Goal: Book appointment/travel/reservation

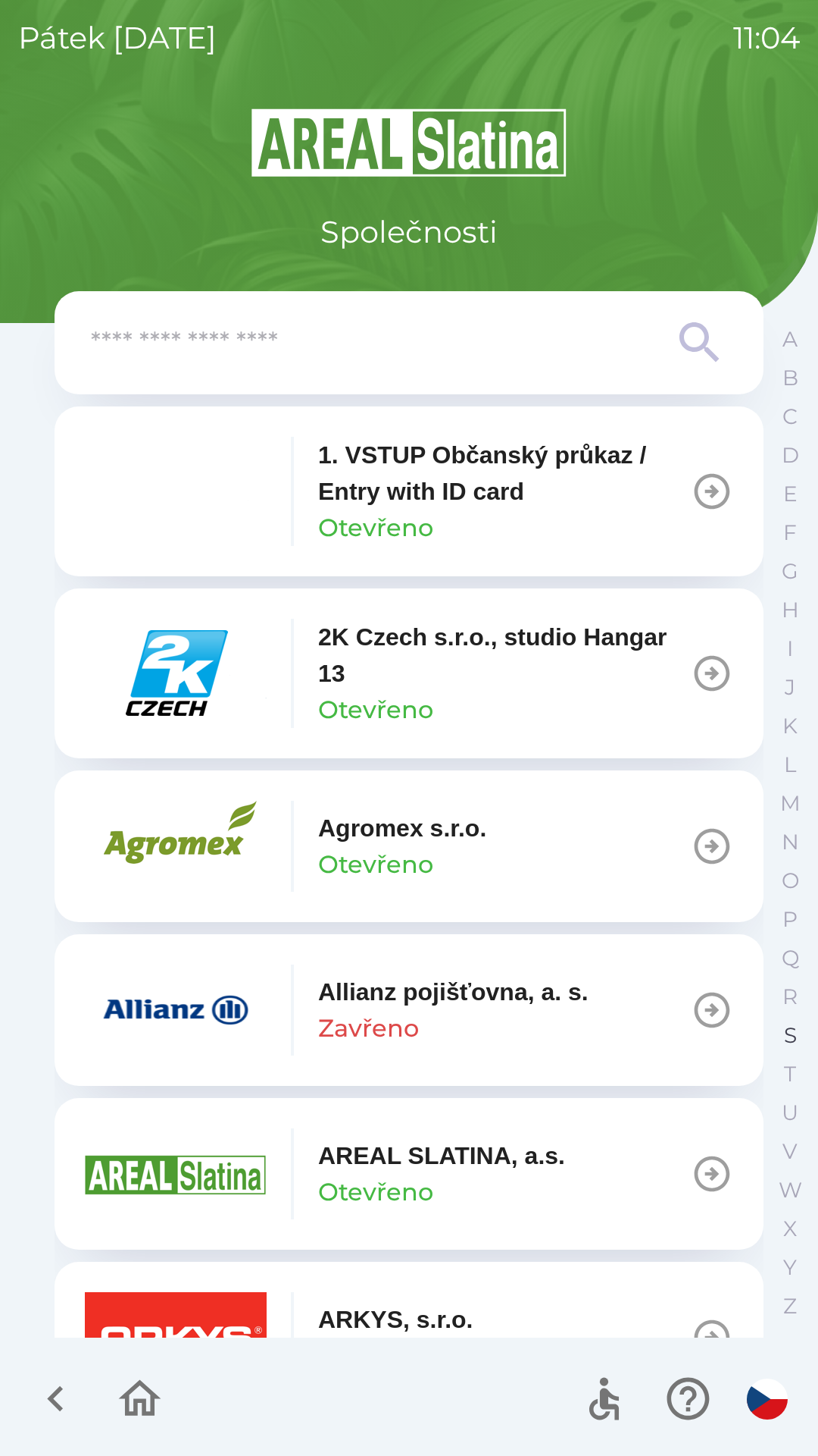
click at [787, 1031] on p "S" at bounding box center [790, 1035] width 13 height 27
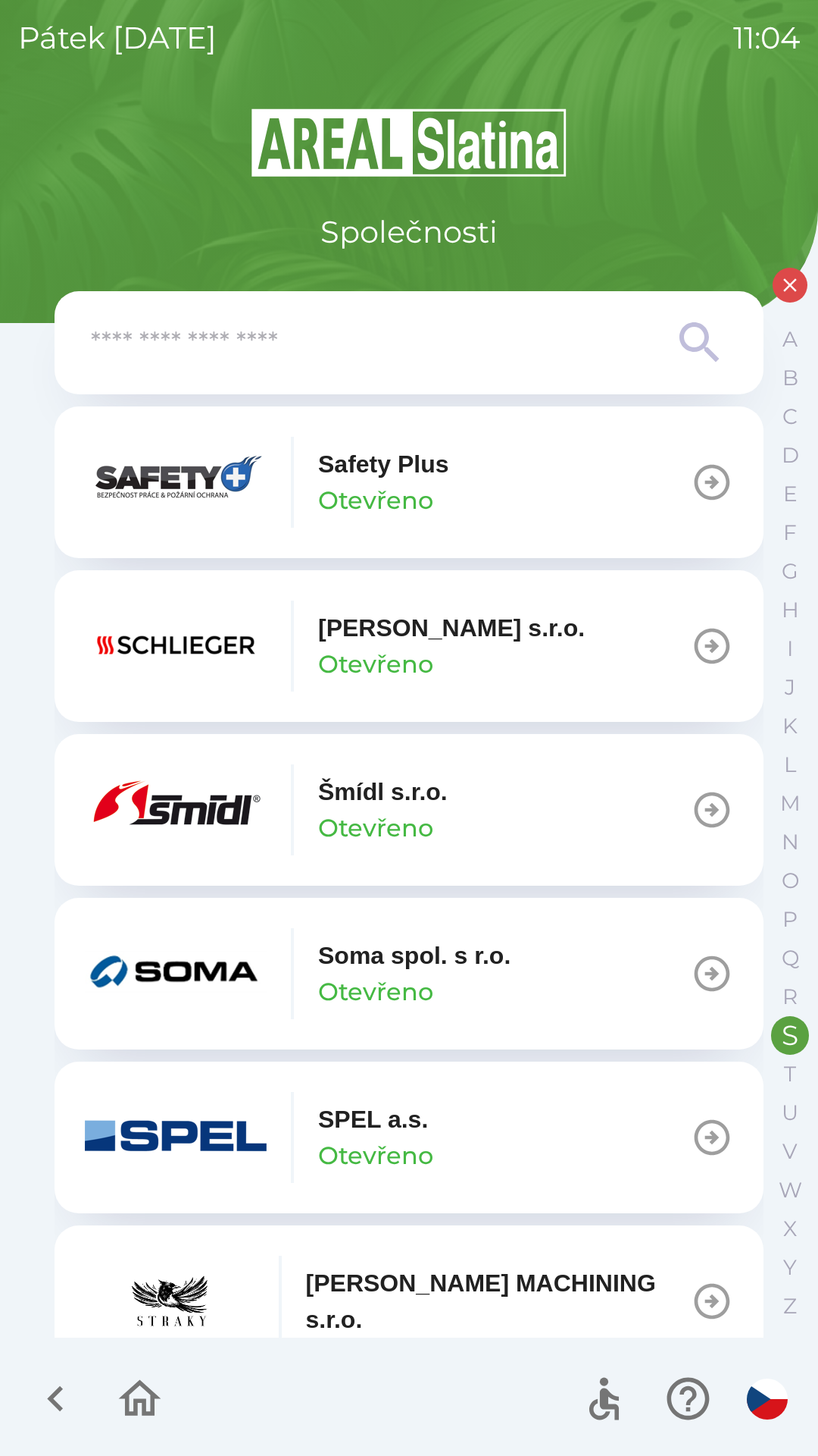
click at [581, 783] on button "Šmídl [PERSON_NAME]" at bounding box center [409, 809] width 709 height 151
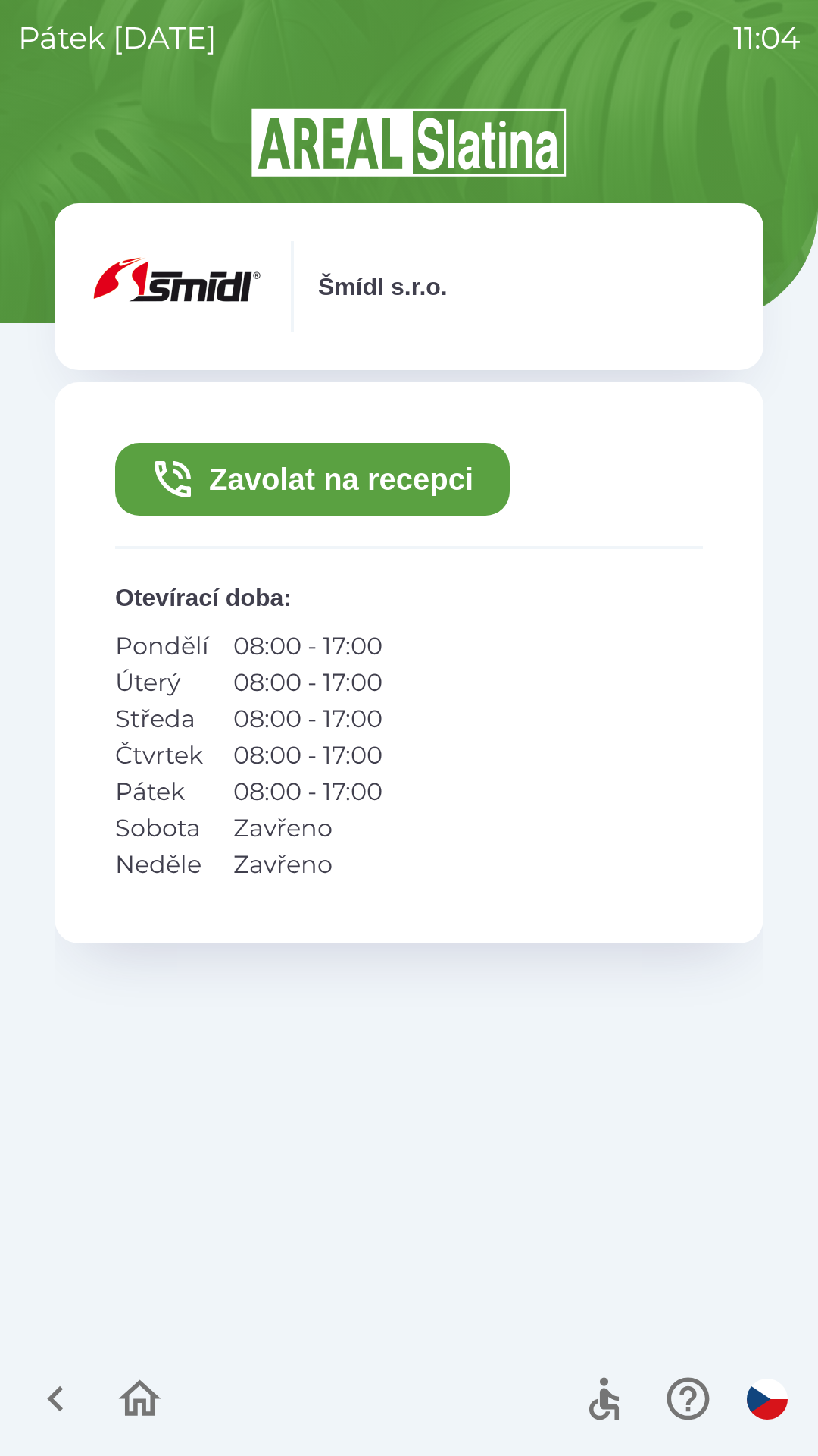
click at [432, 474] on button "Zavolat na recepci" at bounding box center [313, 479] width 395 height 73
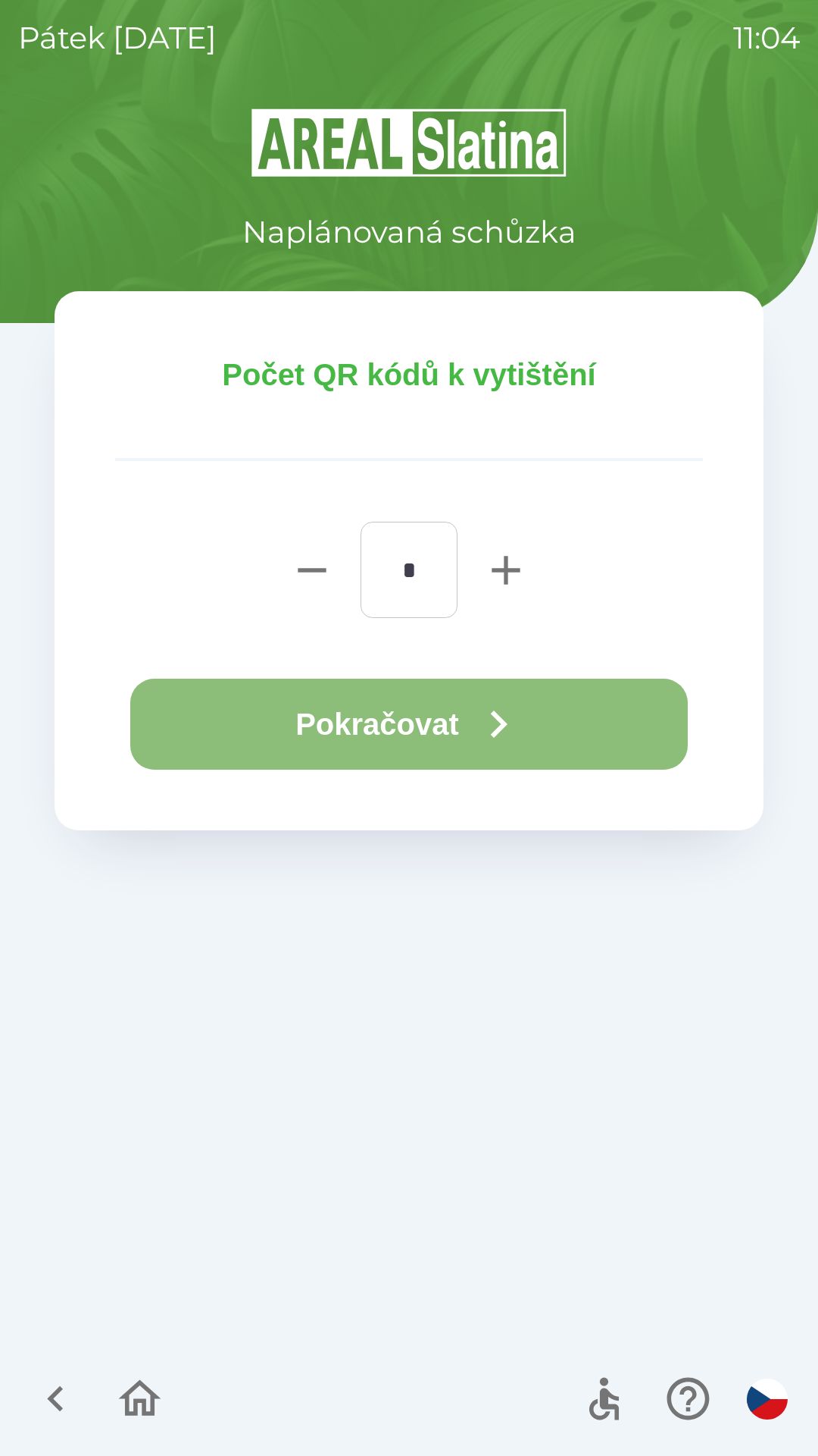
click at [426, 712] on button "Pokračovat" at bounding box center [409, 723] width 558 height 91
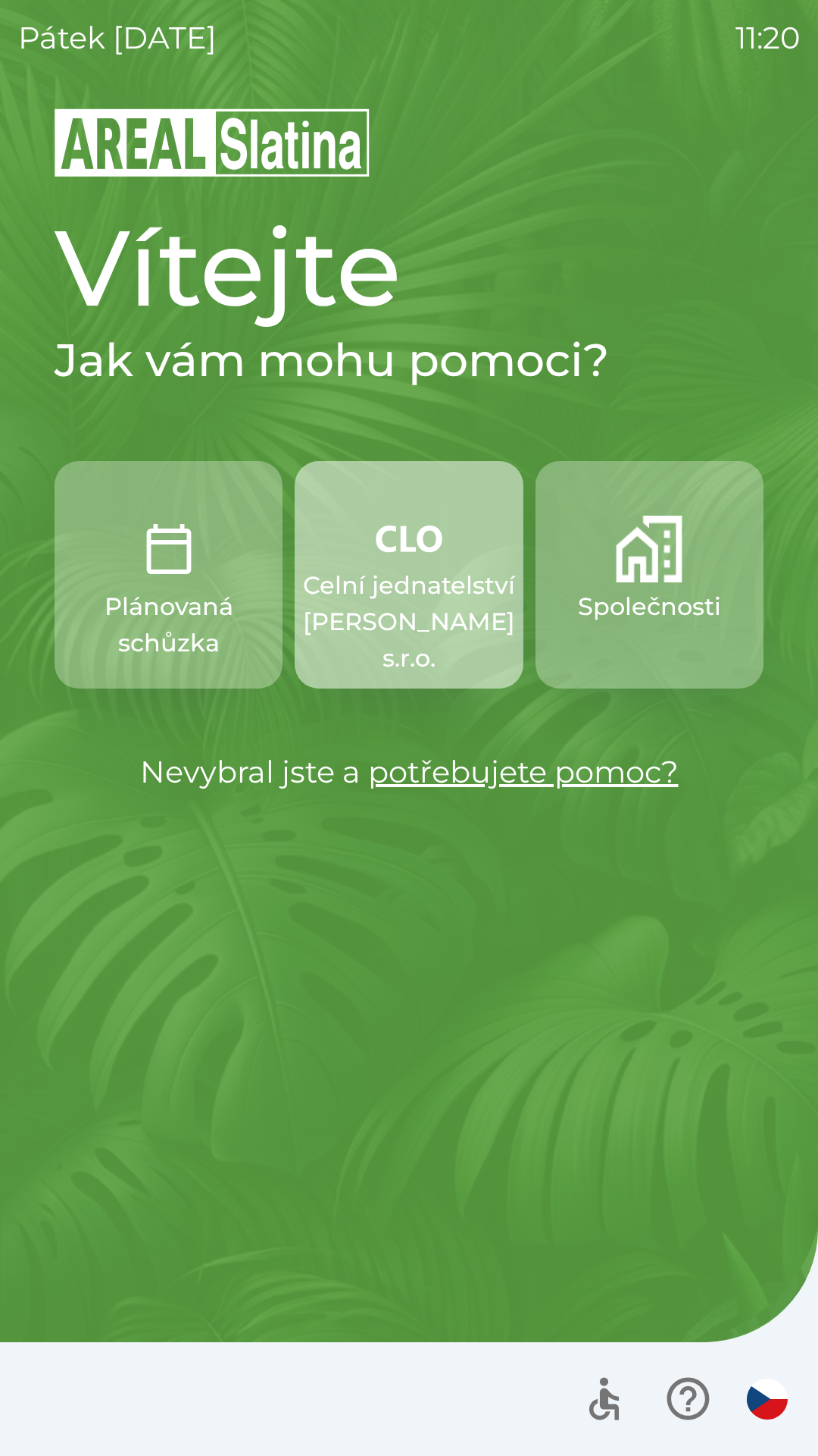
click at [416, 543] on img "button" at bounding box center [409, 538] width 66 height 45
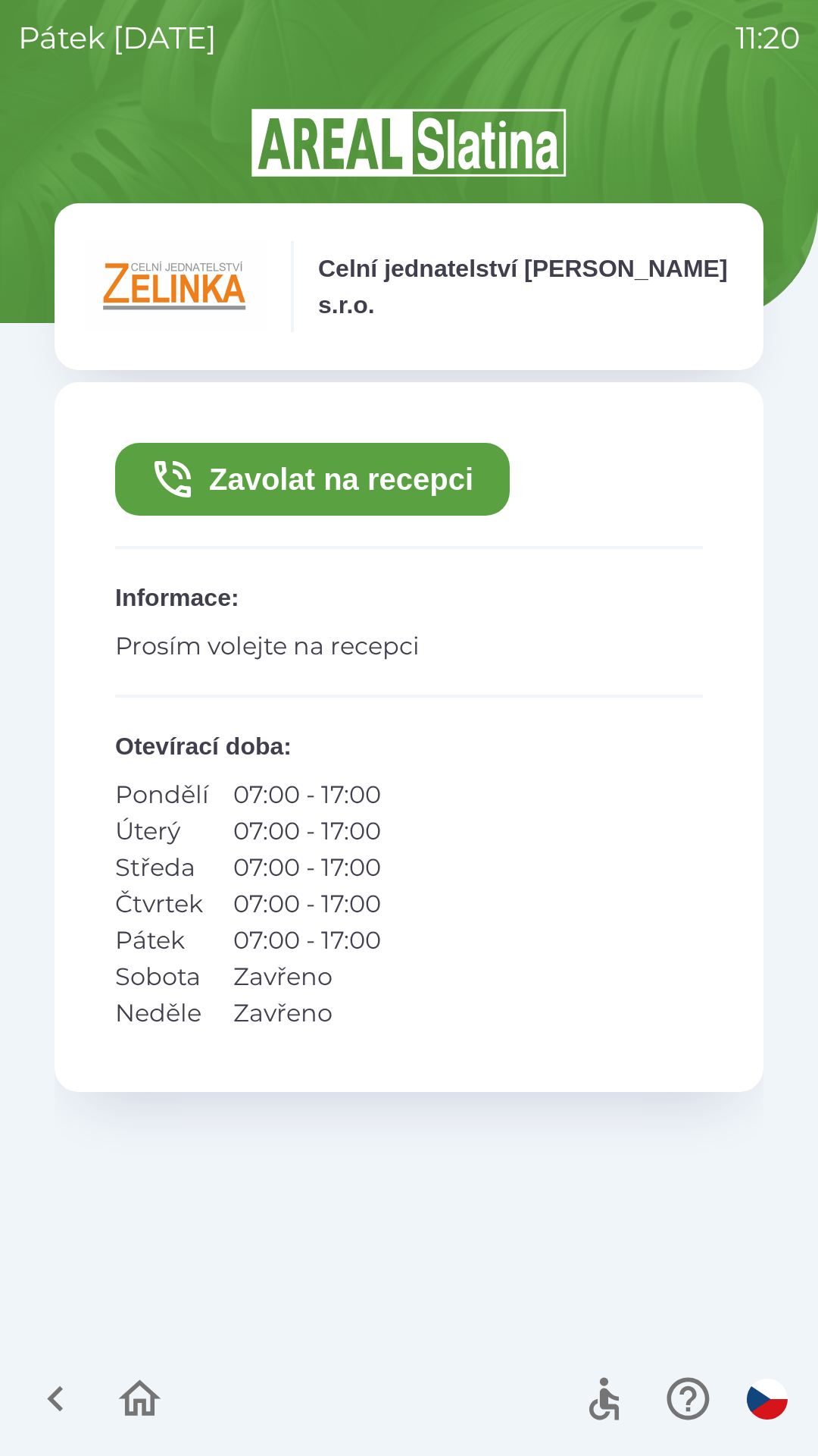
click at [309, 462] on button "Zavolat na recepci" at bounding box center [313, 479] width 395 height 73
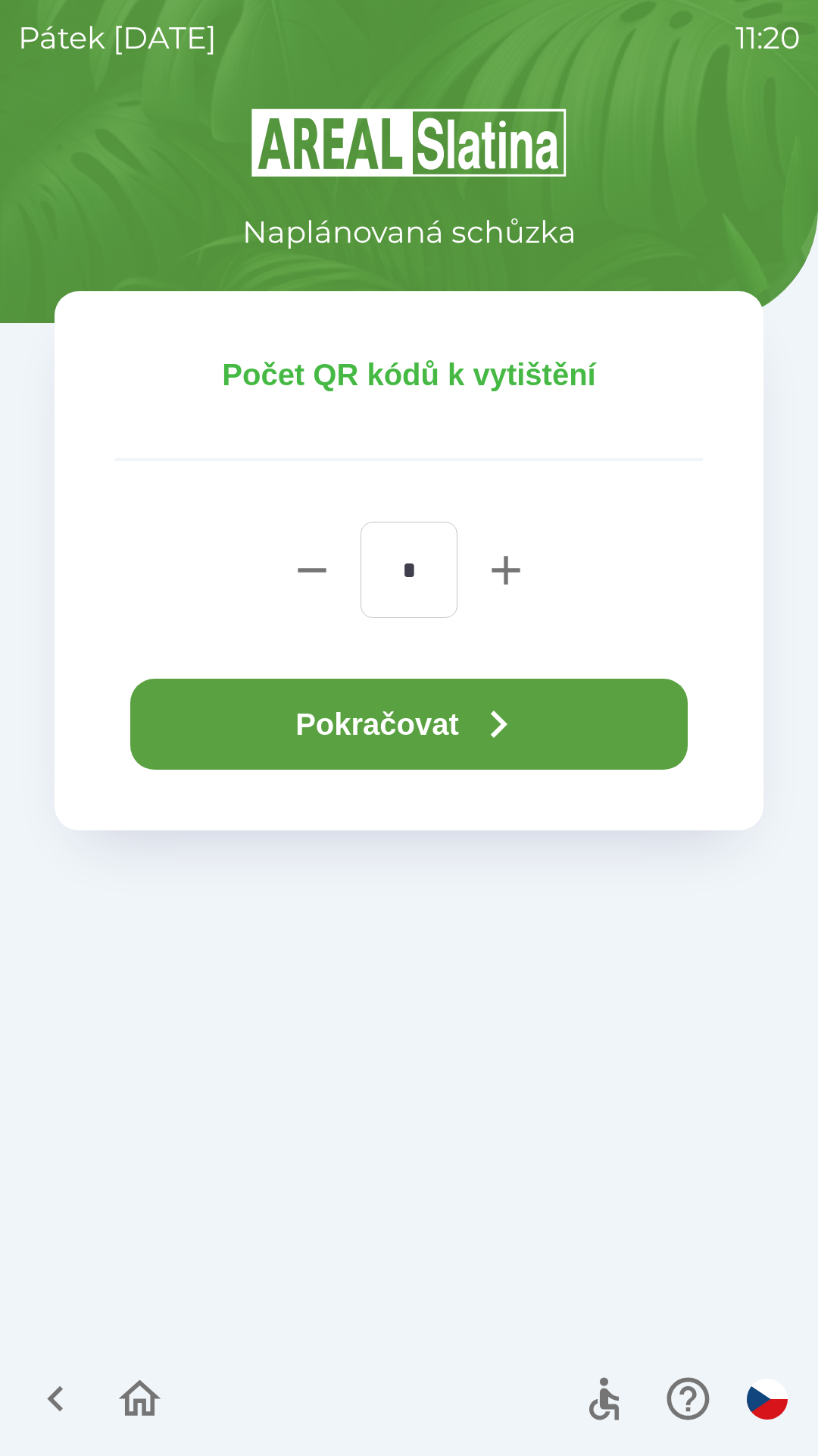
click at [470, 721] on button "Pokračovat" at bounding box center [409, 723] width 558 height 91
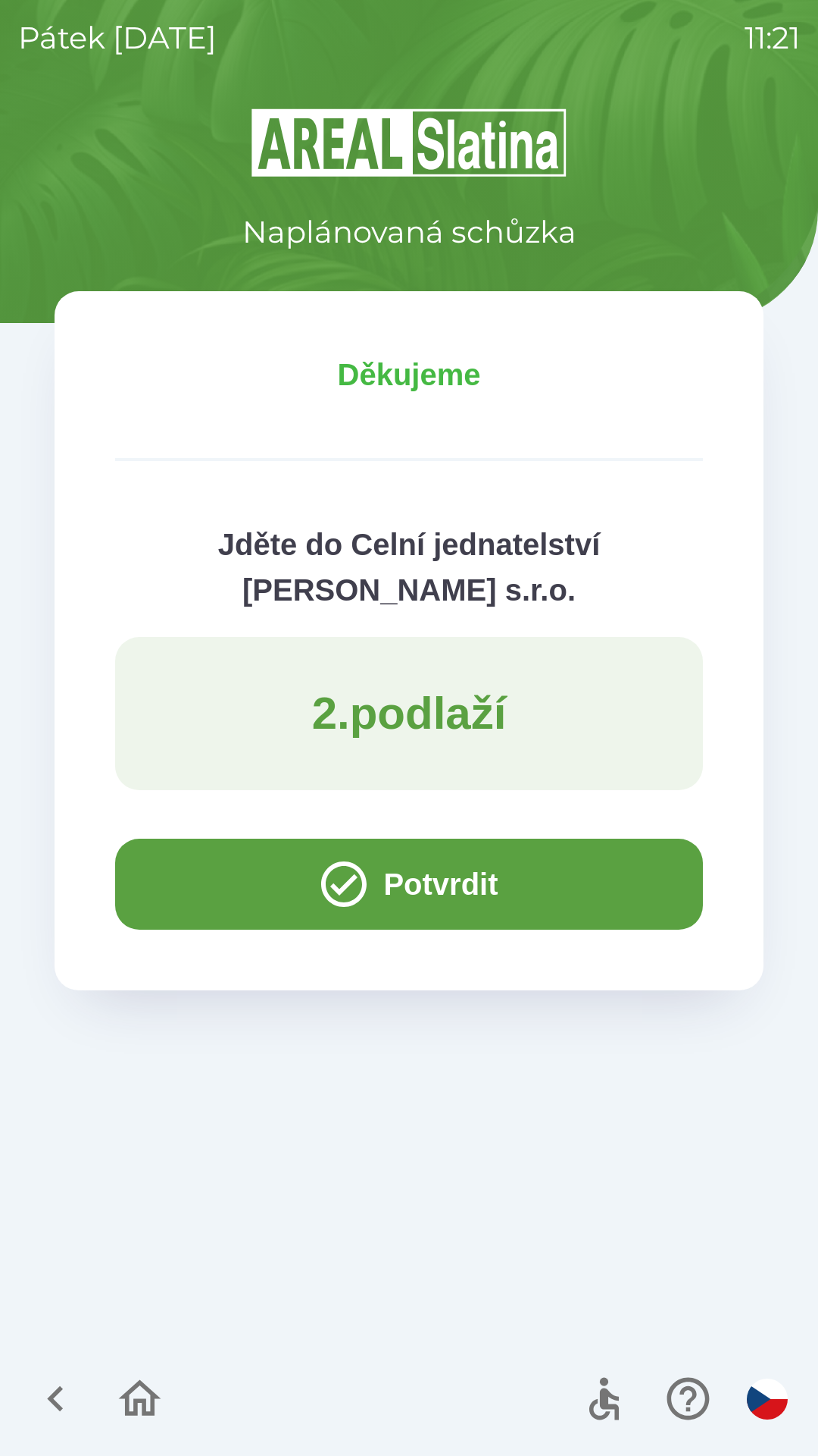
click at [185, 870] on button "Potvrdit" at bounding box center [409, 884] width 588 height 91
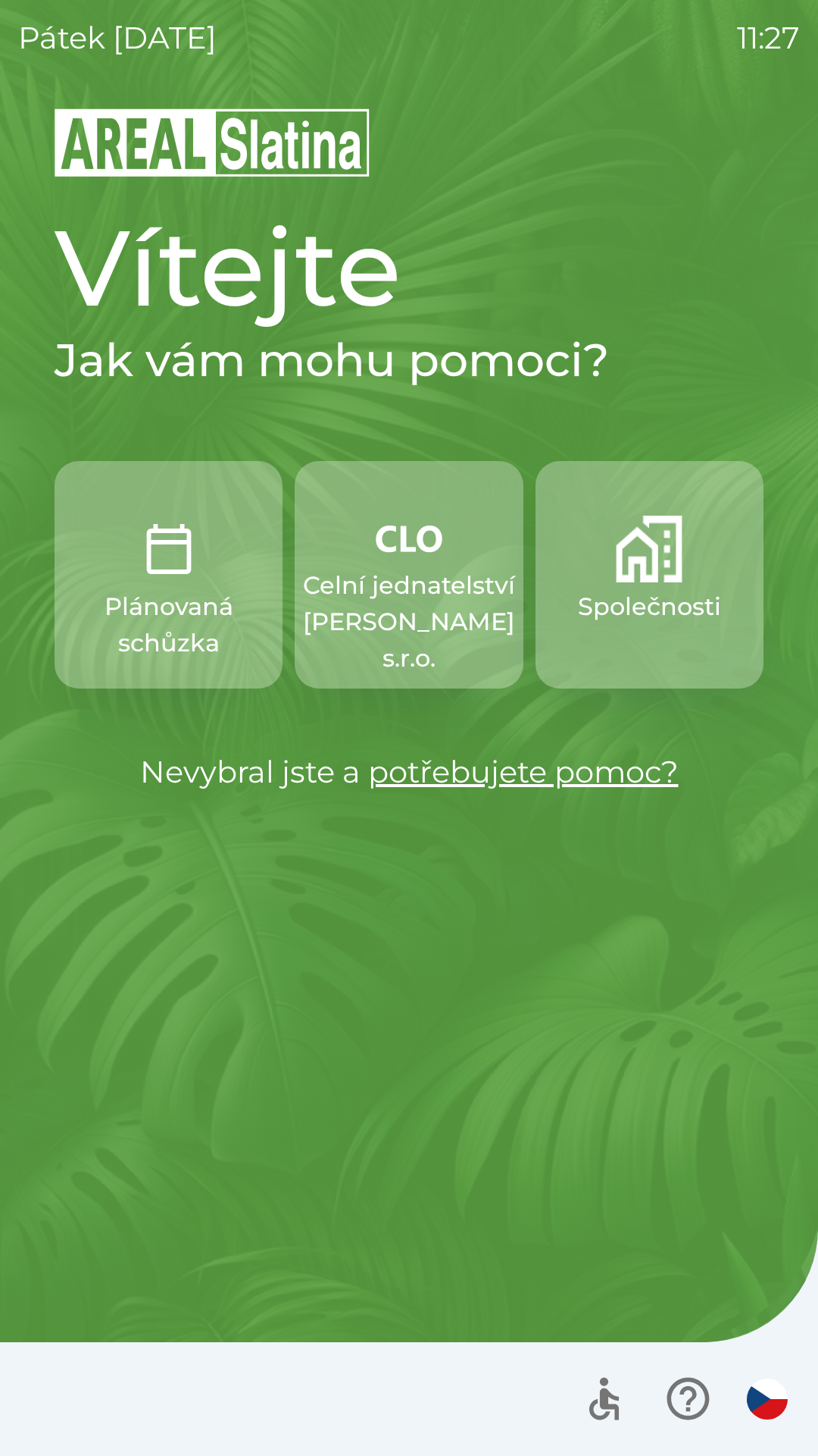
click at [656, 602] on p "Společnosti" at bounding box center [649, 606] width 143 height 36
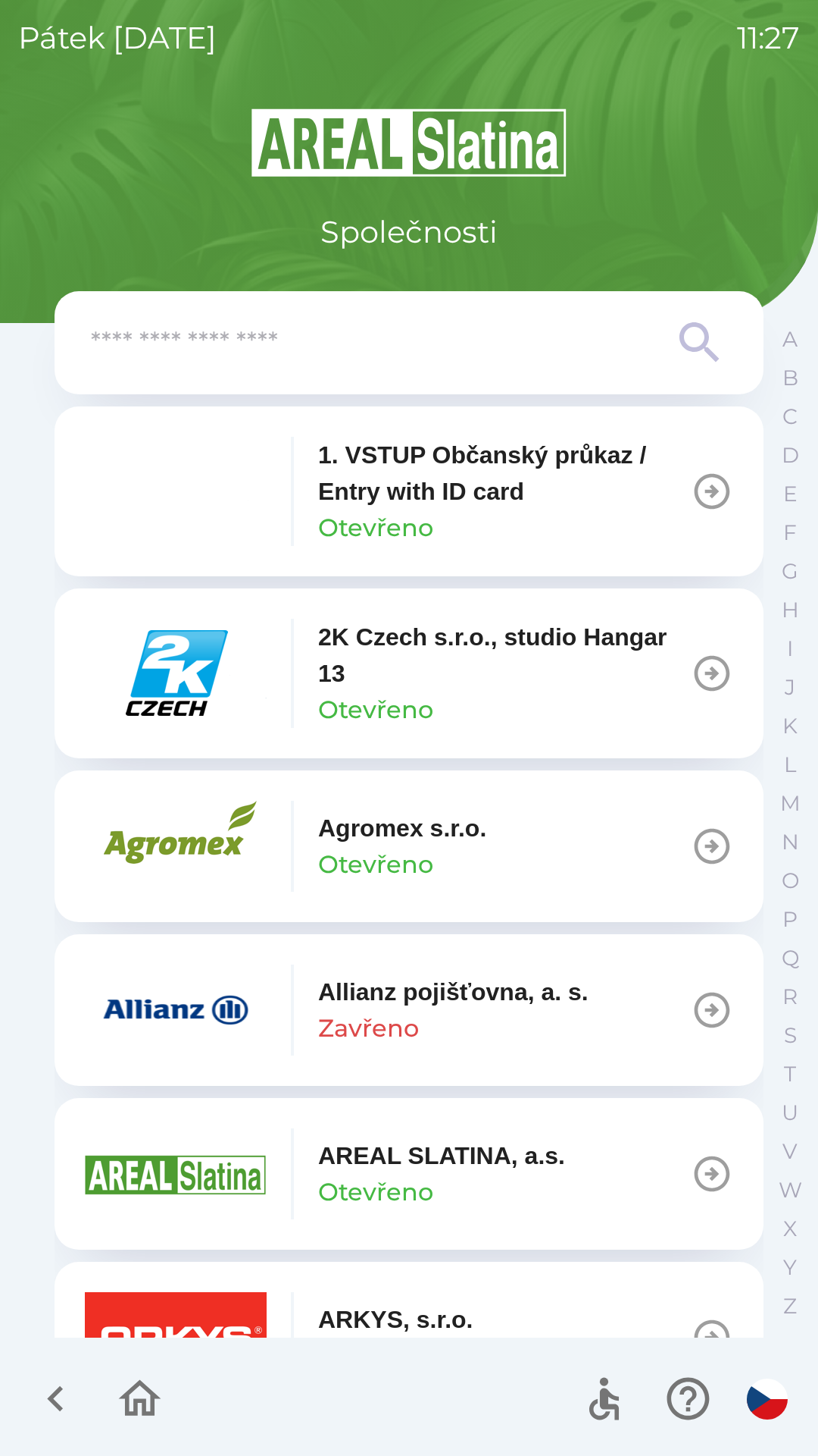
click at [257, 356] on input "text" at bounding box center [379, 342] width 575 height 42
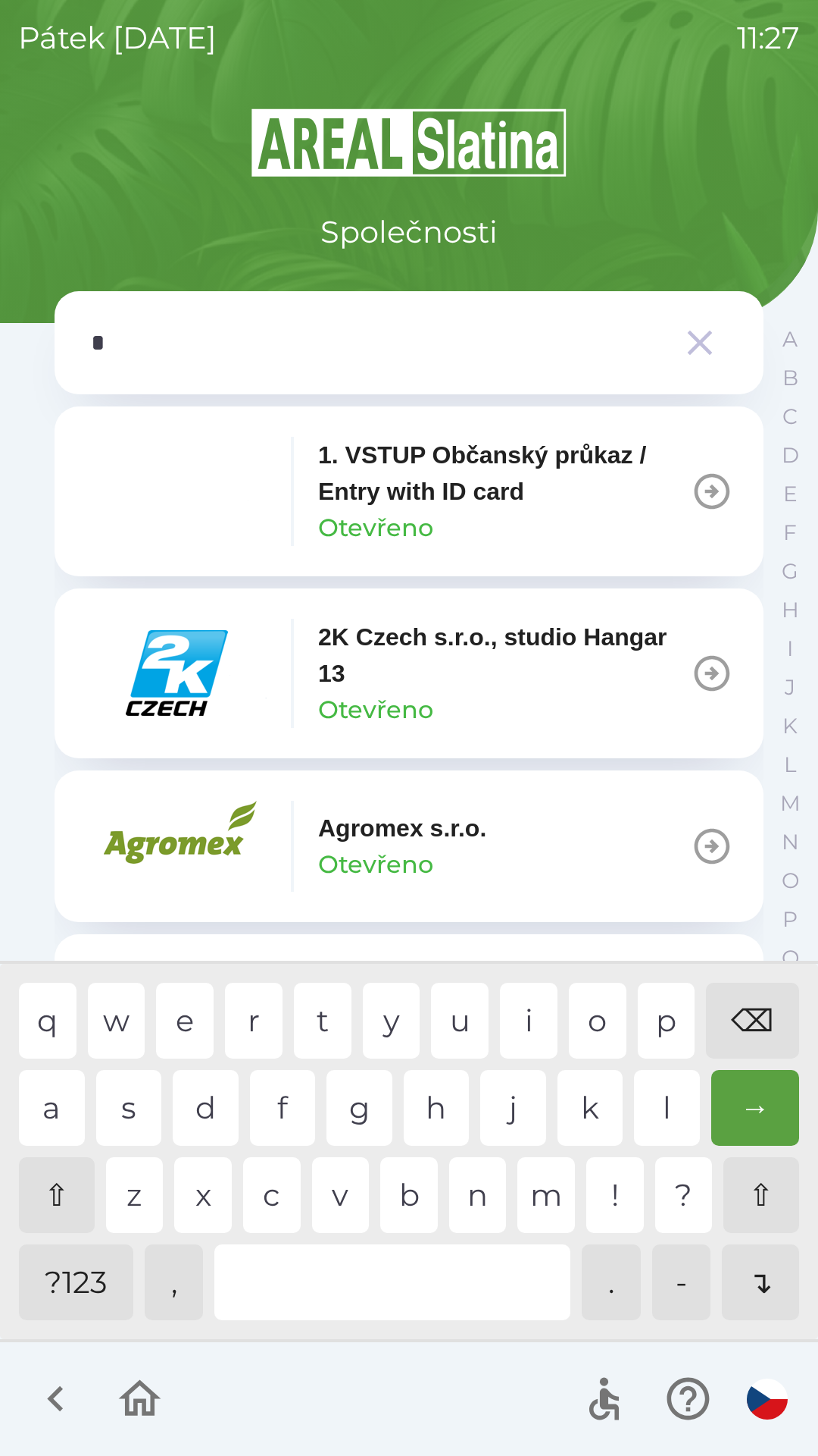
click at [588, 1009] on div "o" at bounding box center [598, 1020] width 57 height 76
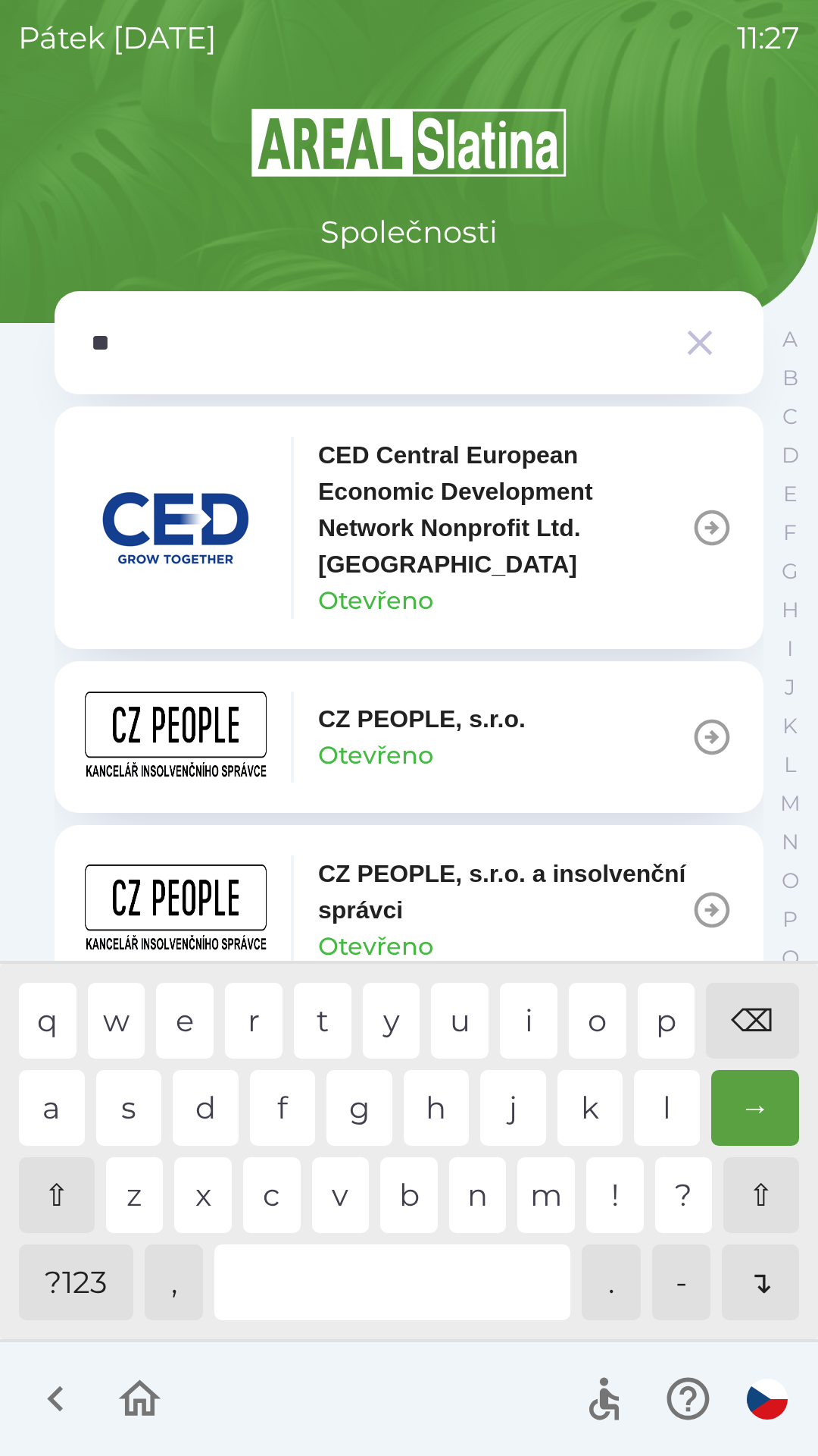
click at [660, 1010] on div "p" at bounding box center [667, 1020] width 57 height 76
type input "***"
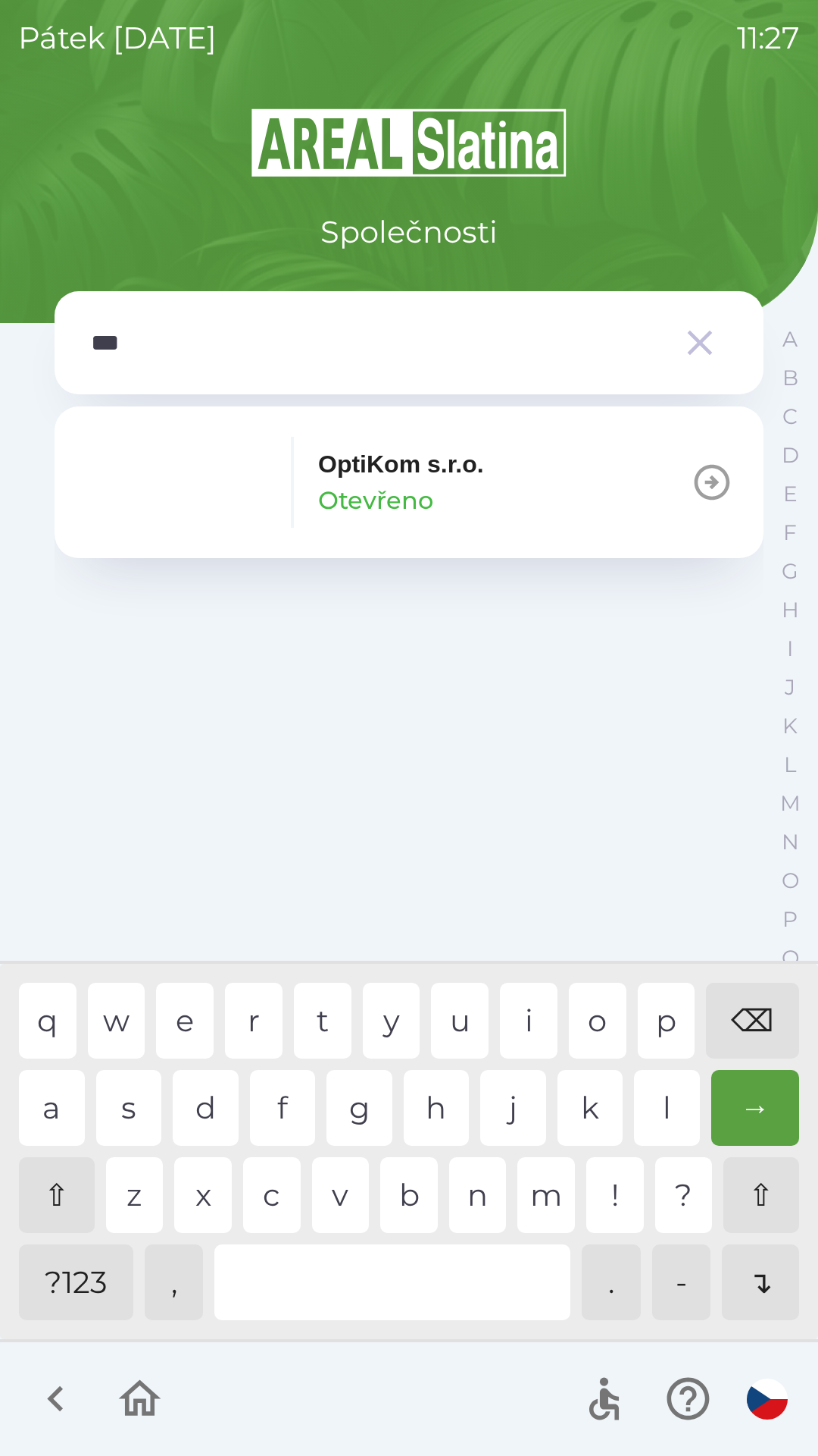
click at [381, 462] on p "OptiKom s.r.o." at bounding box center [401, 463] width 166 height 36
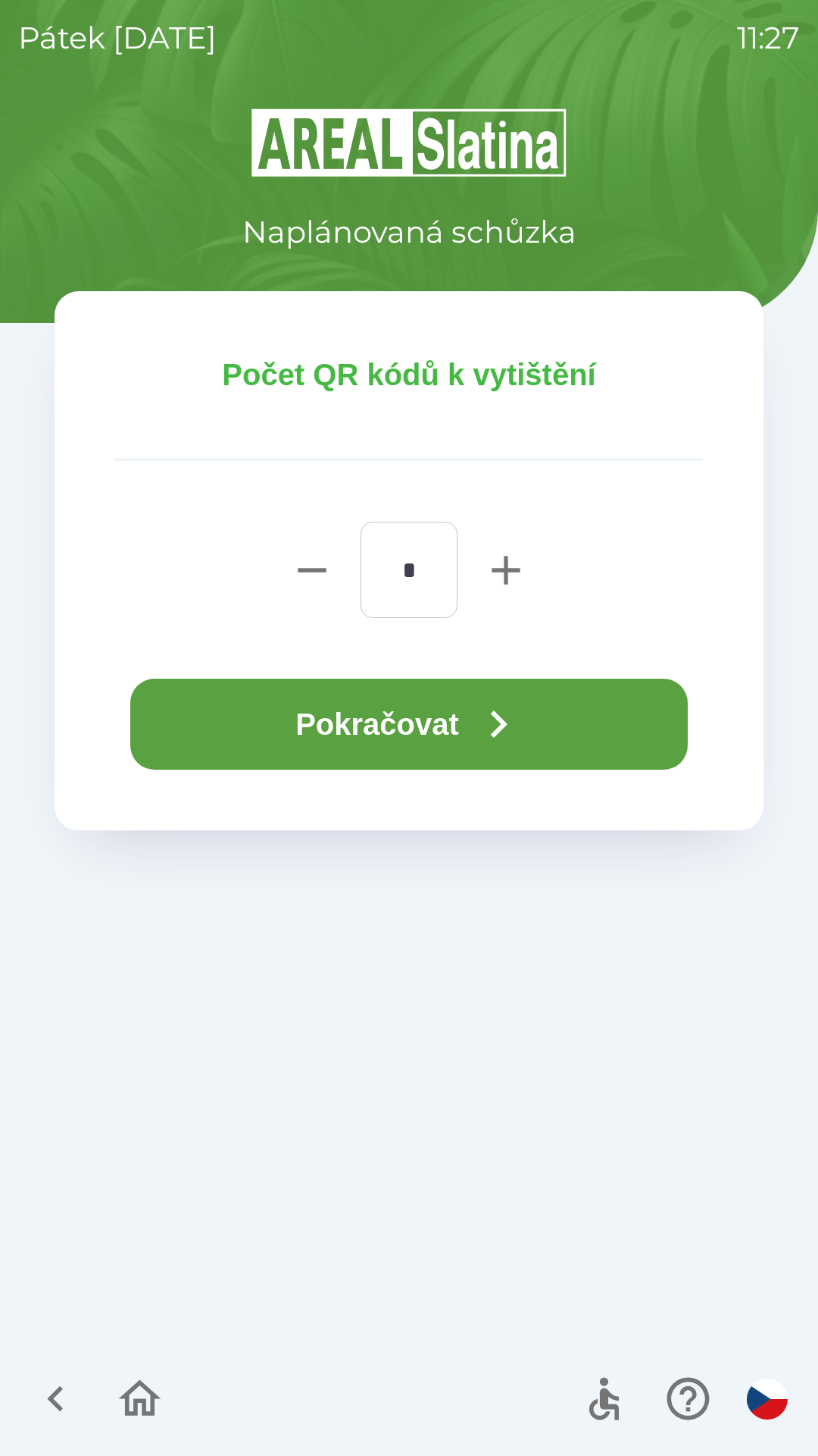
click at [372, 722] on button "Pokračovat" at bounding box center [409, 723] width 558 height 91
